Goal: Navigation & Orientation: Find specific page/section

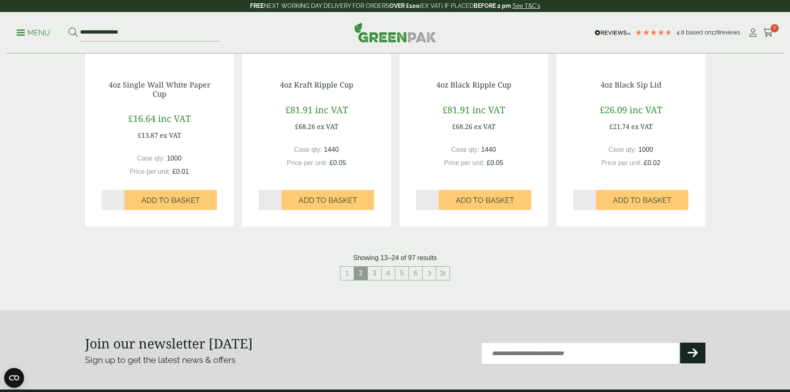
scroll to position [788, 0]
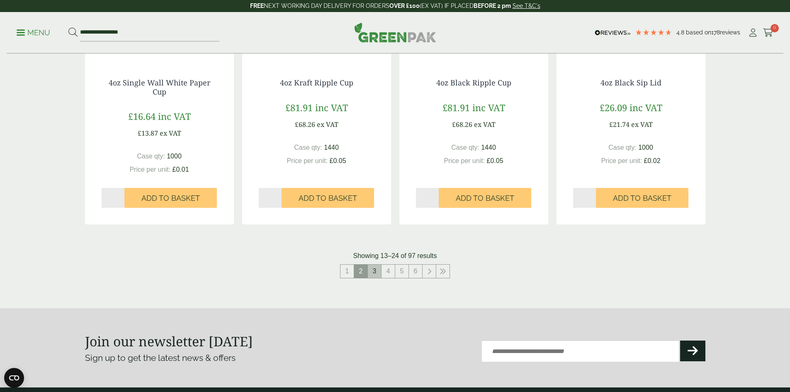
click at [372, 272] on link "3" at bounding box center [374, 271] width 13 height 13
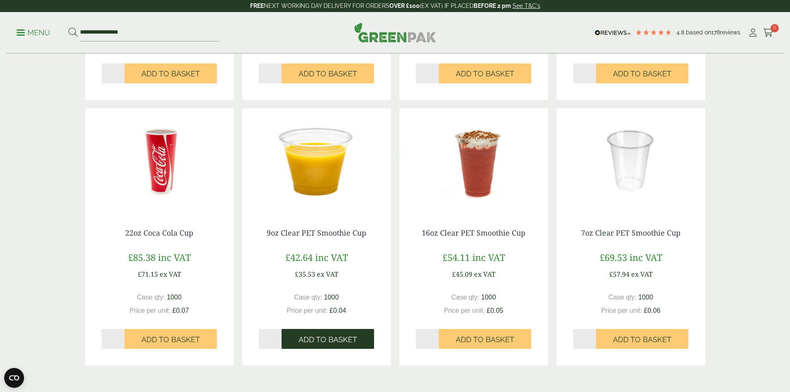
scroll to position [788, 0]
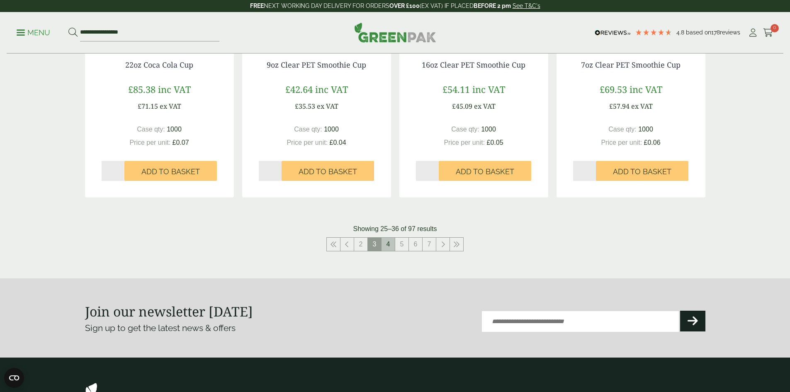
click at [387, 241] on link "4" at bounding box center [388, 244] width 13 height 13
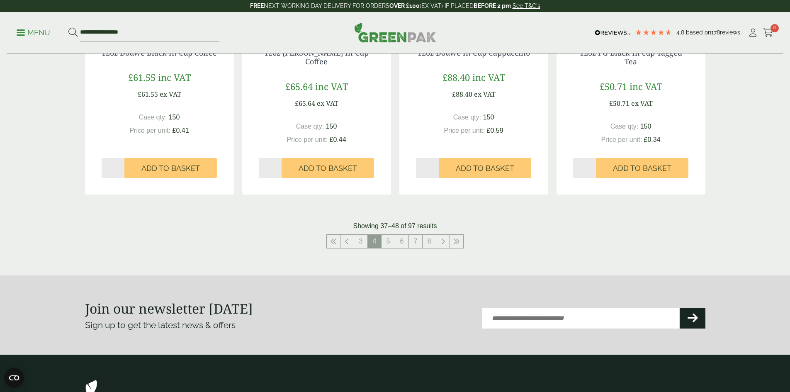
scroll to position [829, 0]
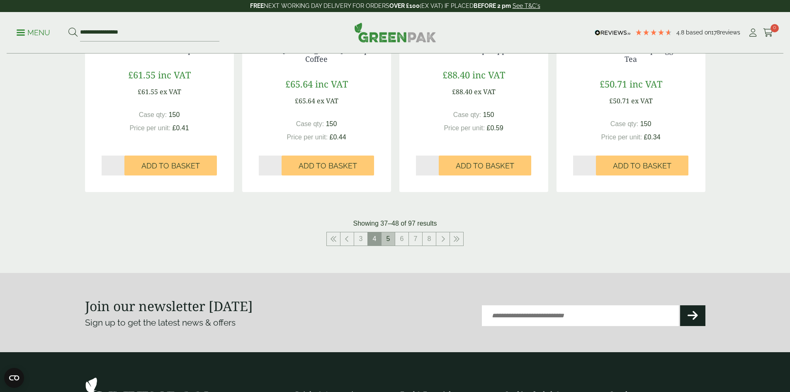
click at [393, 238] on link "5" at bounding box center [388, 238] width 13 height 13
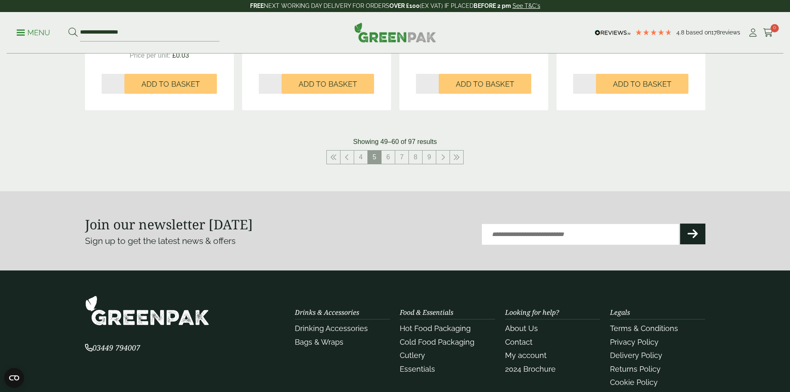
scroll to position [913, 0]
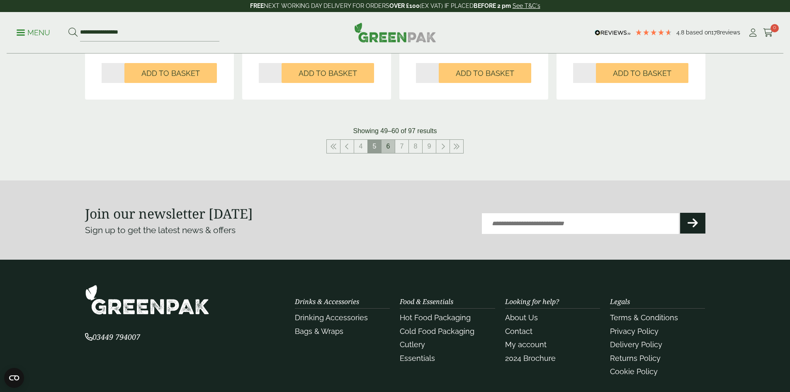
click at [389, 150] on link "6" at bounding box center [388, 146] width 13 height 13
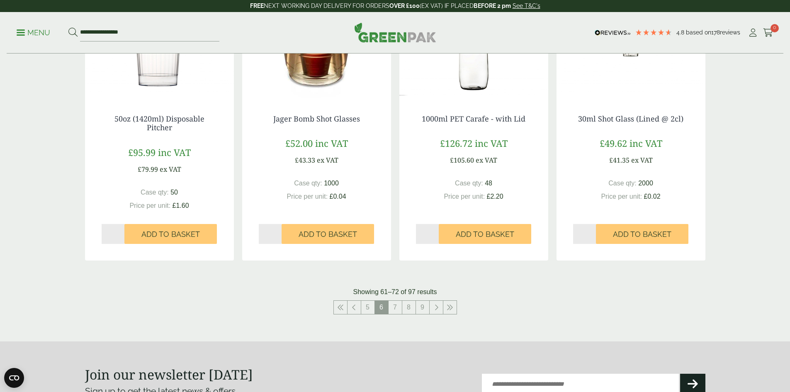
scroll to position [763, 0]
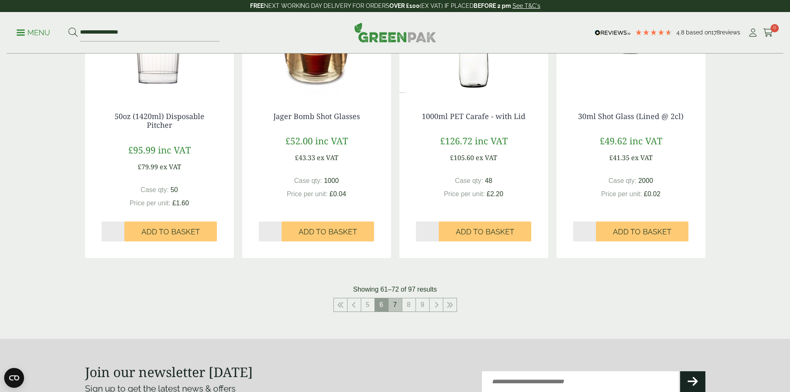
click at [397, 305] on link "7" at bounding box center [395, 304] width 13 height 13
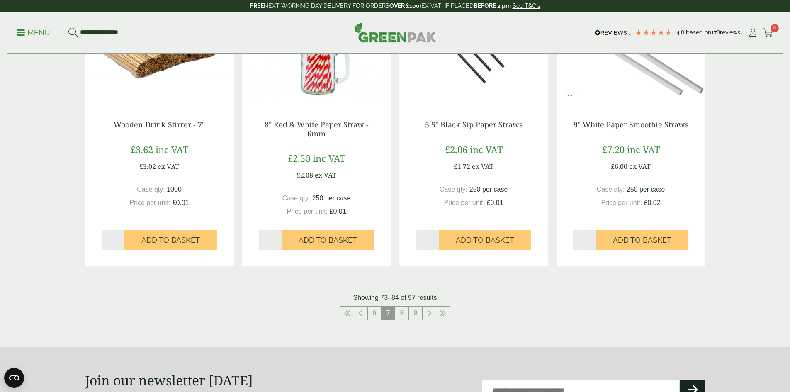
scroll to position [763, 0]
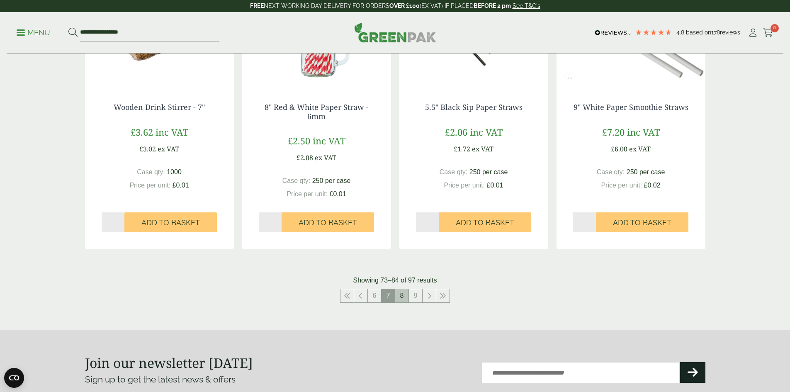
click at [398, 292] on link "8" at bounding box center [401, 295] width 13 height 13
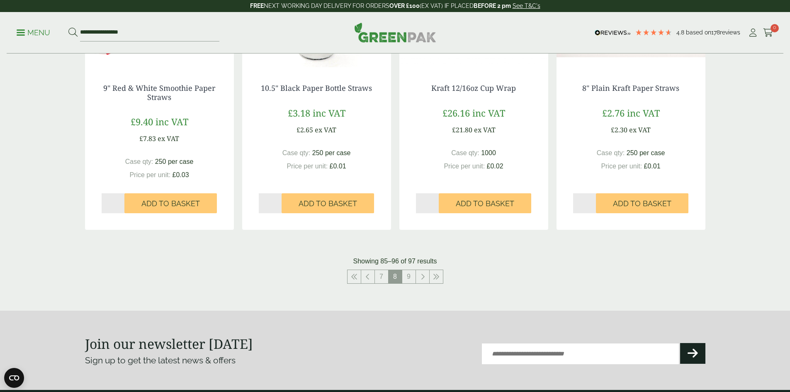
scroll to position [788, 0]
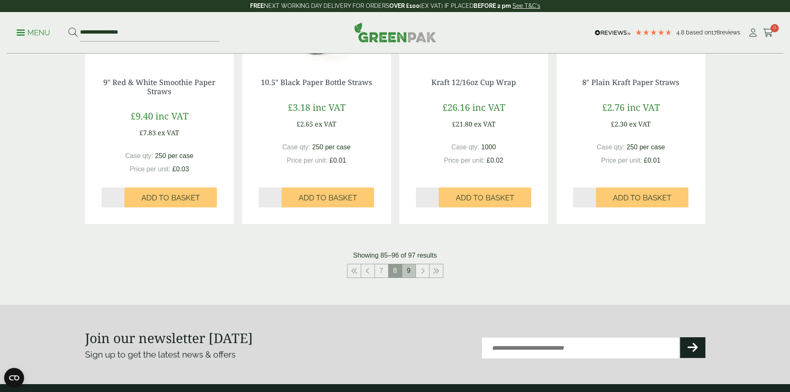
click at [411, 269] on link "9" at bounding box center [408, 270] width 13 height 13
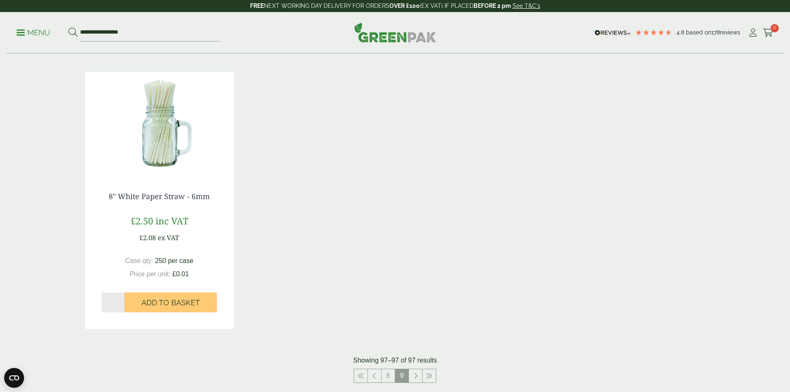
scroll to position [196, 0]
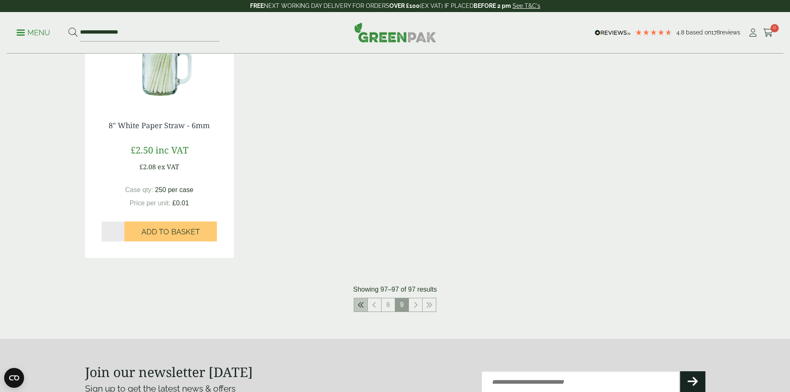
click at [356, 305] on link at bounding box center [360, 304] width 13 height 13
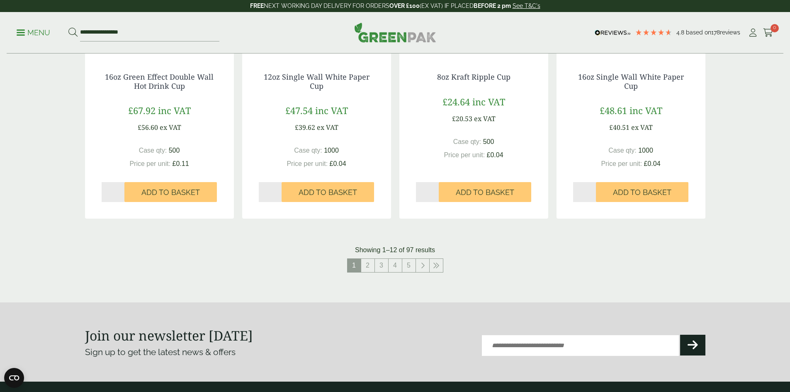
scroll to position [830, 0]
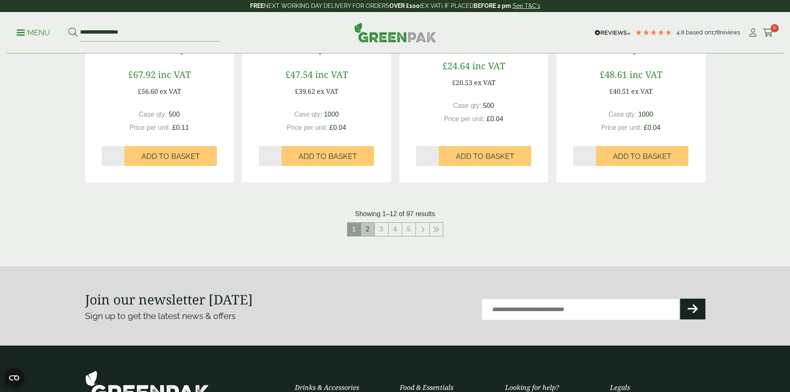
click at [371, 232] on link "2" at bounding box center [367, 229] width 13 height 13
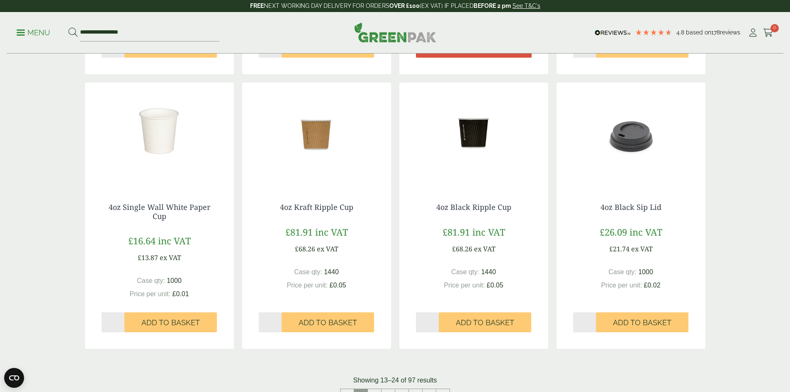
scroll to position [664, 0]
